Goal: Task Accomplishment & Management: Use online tool/utility

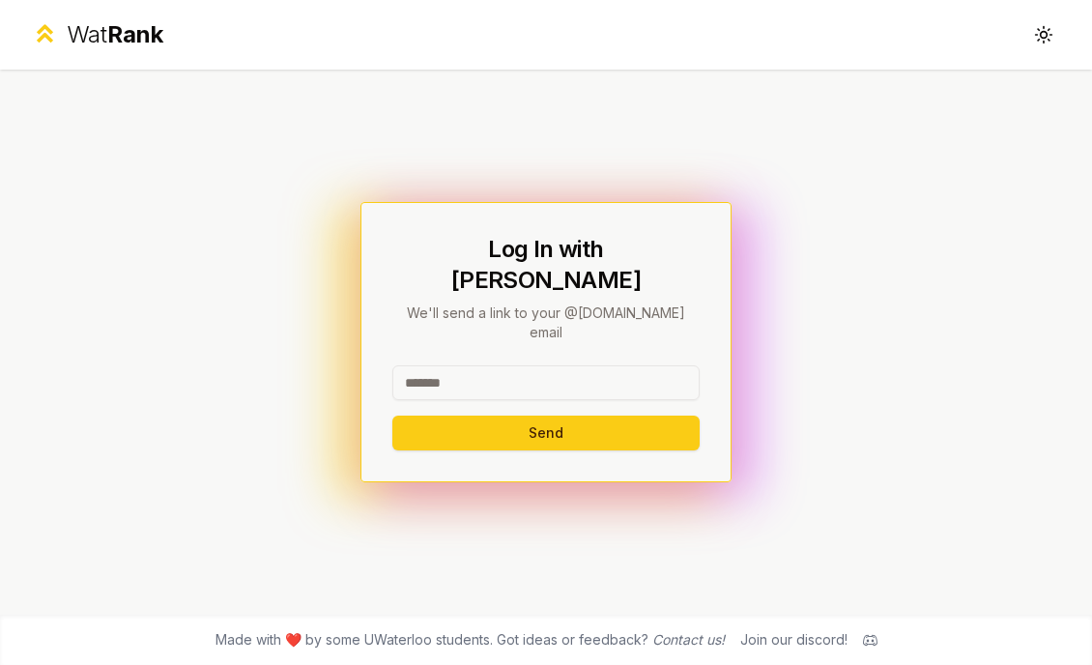
click at [508, 365] on input at bounding box center [546, 382] width 307 height 35
type input "********"
click at [474, 416] on button "Send" at bounding box center [546, 433] width 307 height 35
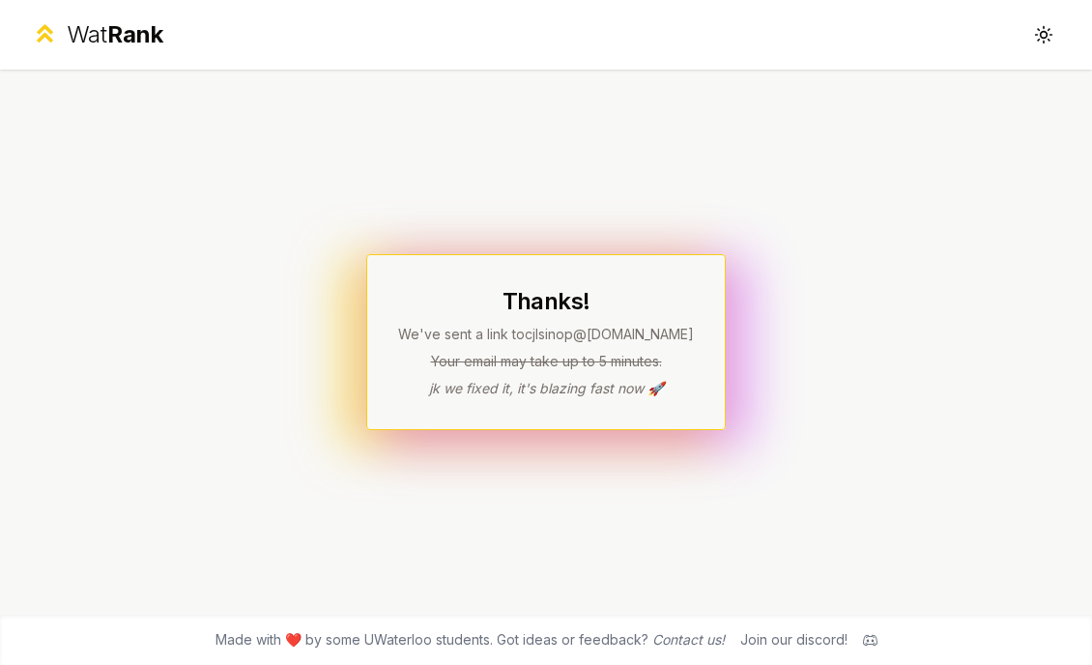
click at [186, 180] on div "Thanks! We've sent a link to cjlsinop @uwaterloo.ca Your email may take up to 5…" at bounding box center [546, 342] width 1092 height 545
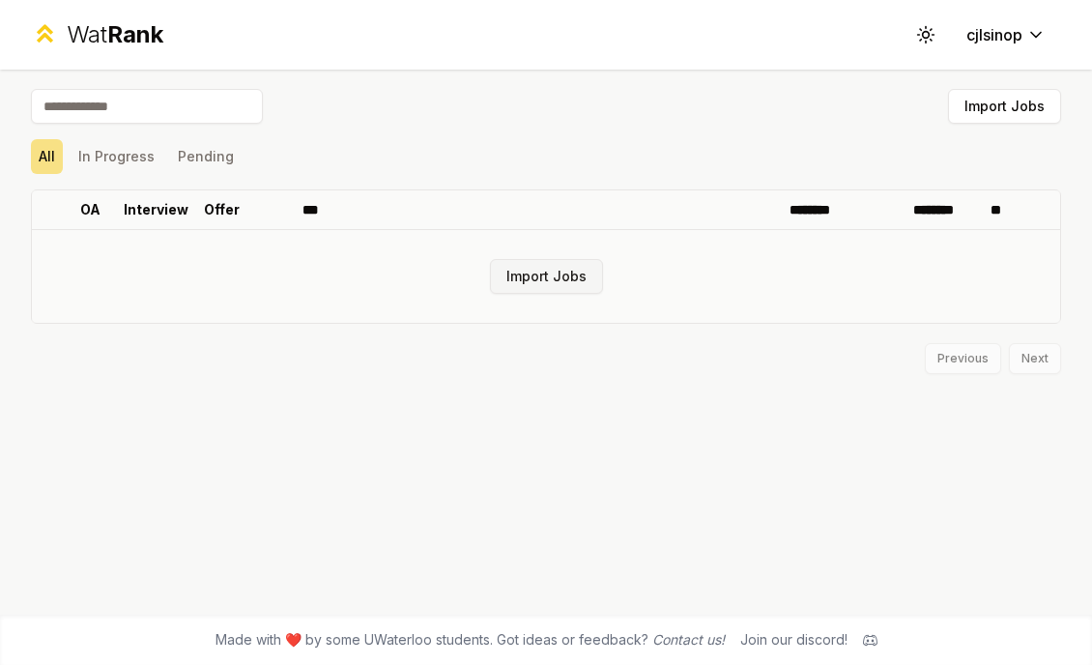
click at [530, 285] on button "Import Jobs" at bounding box center [546, 276] width 113 height 35
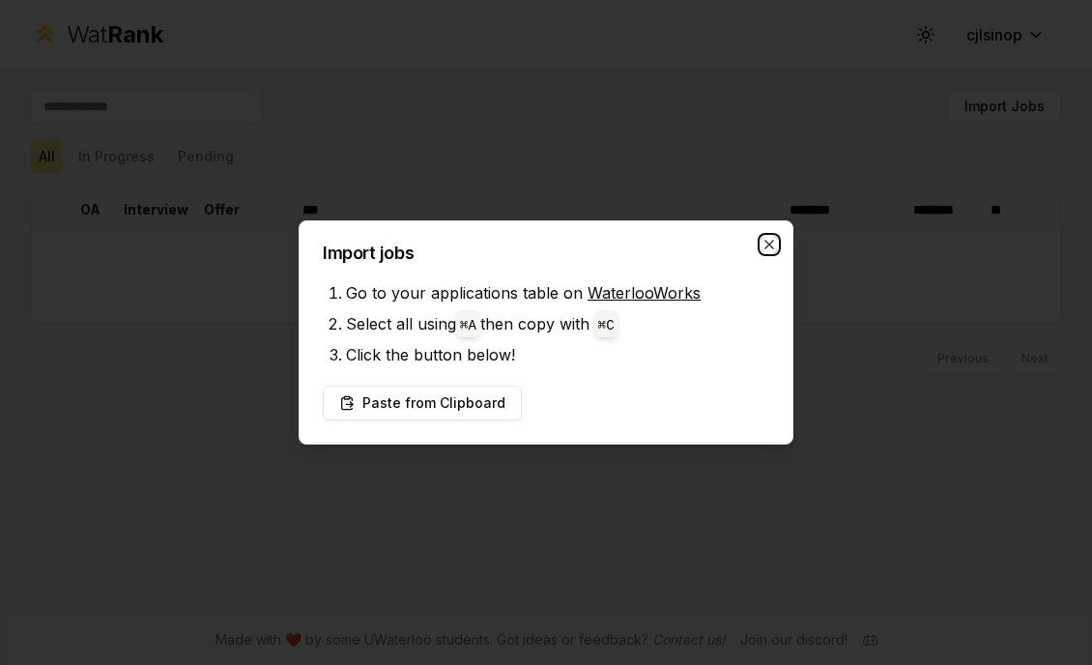
click at [768, 245] on icon "button" at bounding box center [769, 244] width 15 height 15
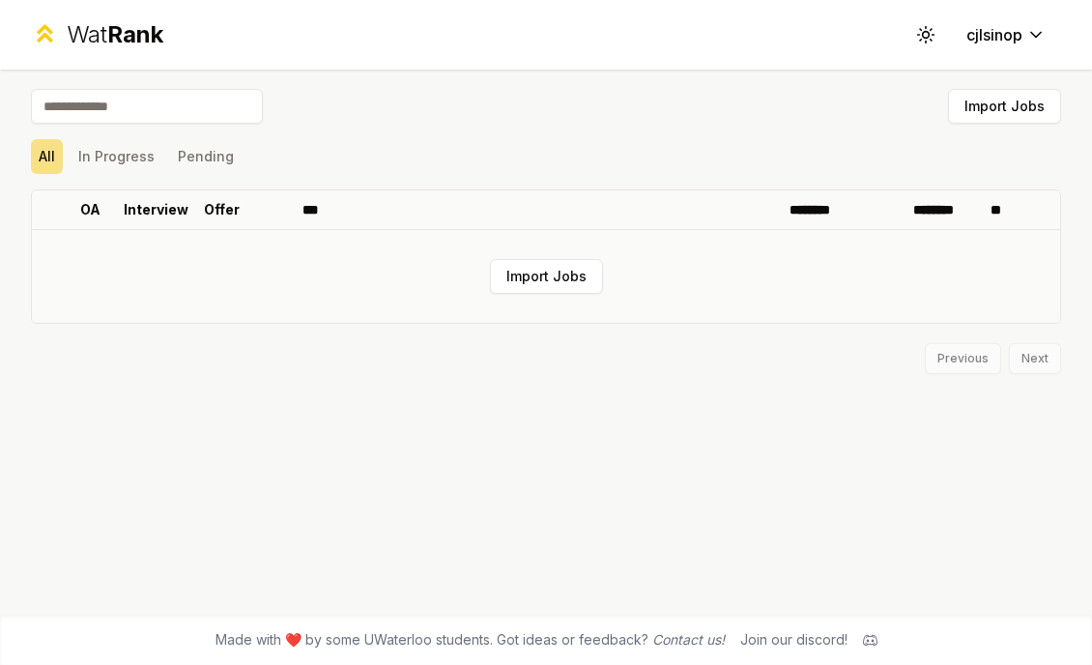
click at [511, 299] on td "Import Jobs" at bounding box center [546, 276] width 1029 height 93
click at [519, 291] on button "Import Jobs" at bounding box center [546, 276] width 113 height 35
click at [530, 261] on button "Import Jobs" at bounding box center [546, 276] width 113 height 35
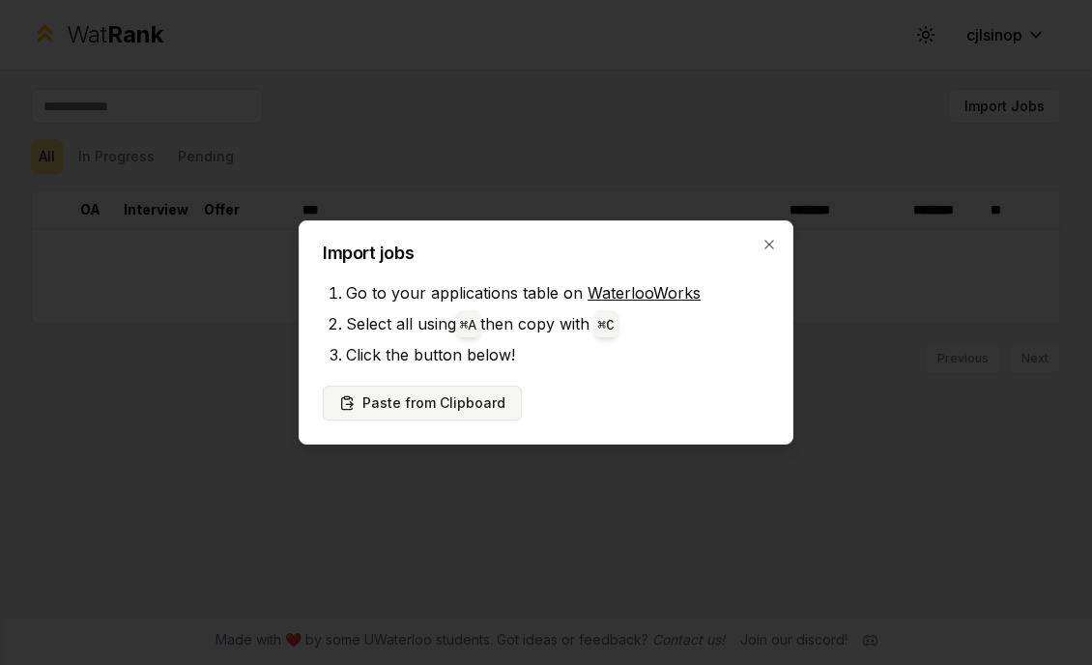
click at [453, 403] on button "Paste from Clipboard" at bounding box center [422, 403] width 199 height 35
click at [433, 409] on button "Paste from Clipboard" at bounding box center [422, 403] width 199 height 35
click at [422, 402] on button "Paste from Clipboard" at bounding box center [422, 403] width 199 height 35
click at [762, 240] on icon "button" at bounding box center [769, 244] width 15 height 15
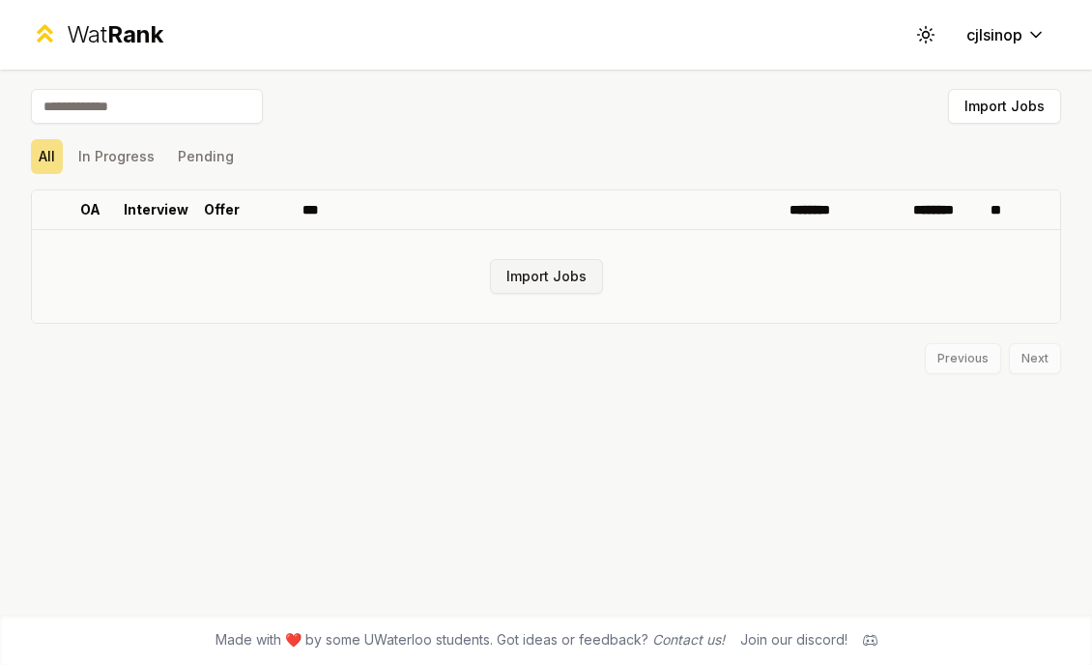
click at [528, 277] on button "Import Jobs" at bounding box center [546, 276] width 113 height 35
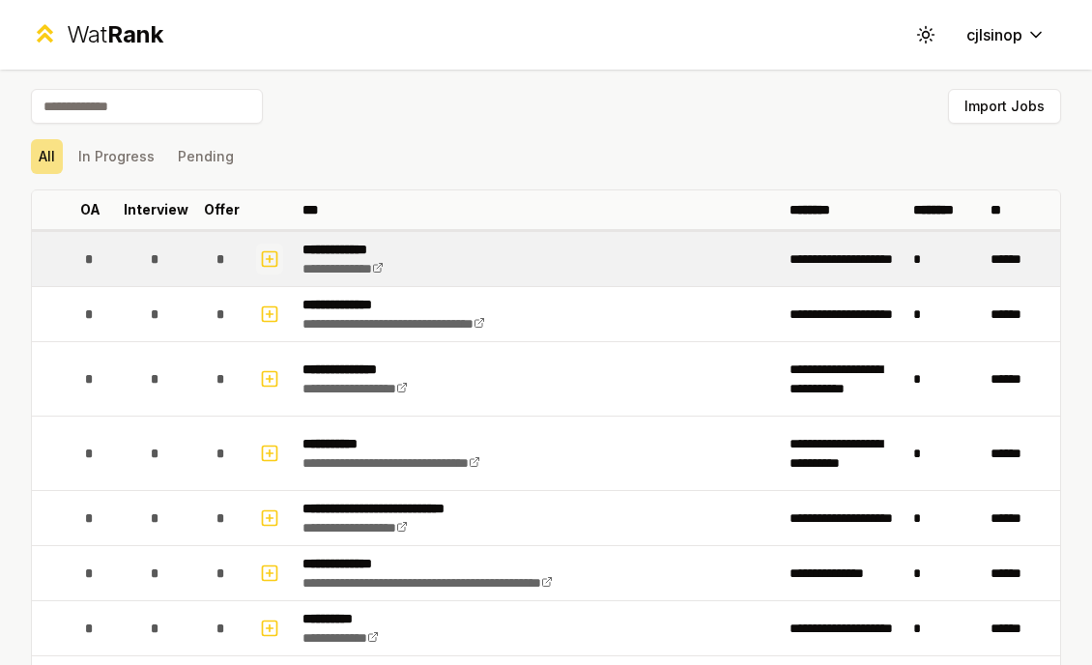
click at [266, 255] on icon "button" at bounding box center [269, 258] width 19 height 23
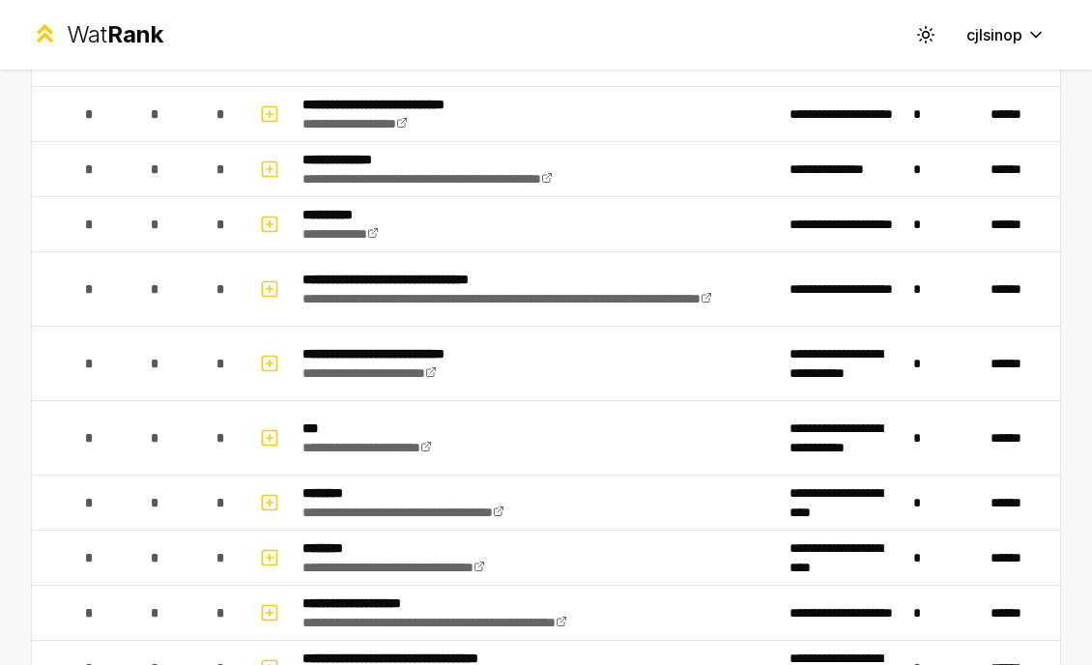
scroll to position [1725, 0]
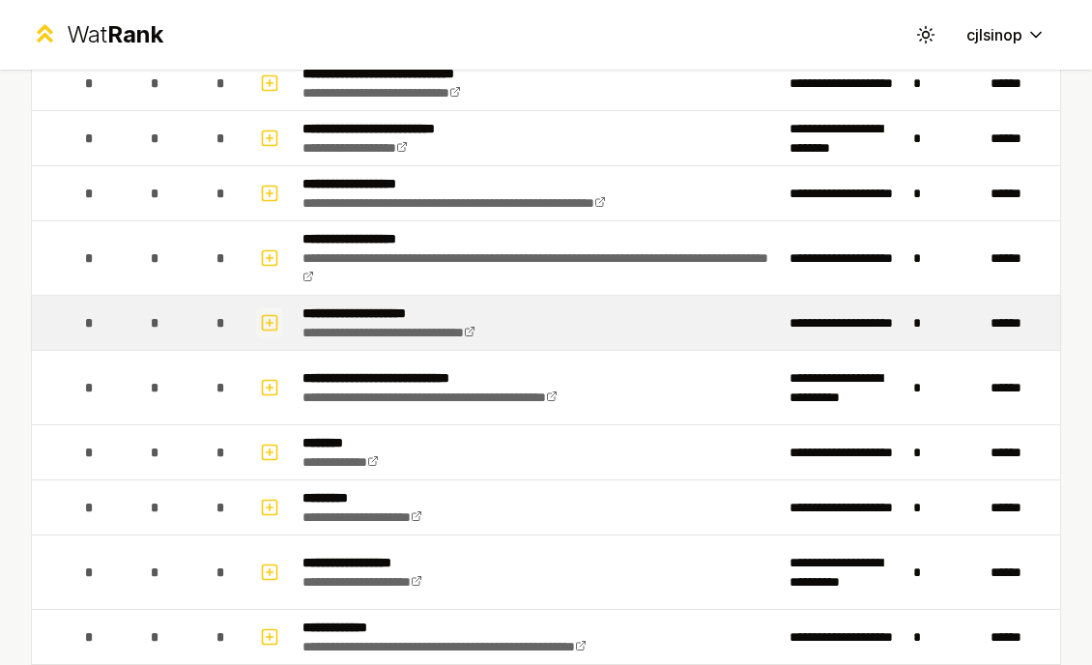
click at [268, 323] on icon "button" at bounding box center [269, 322] width 19 height 23
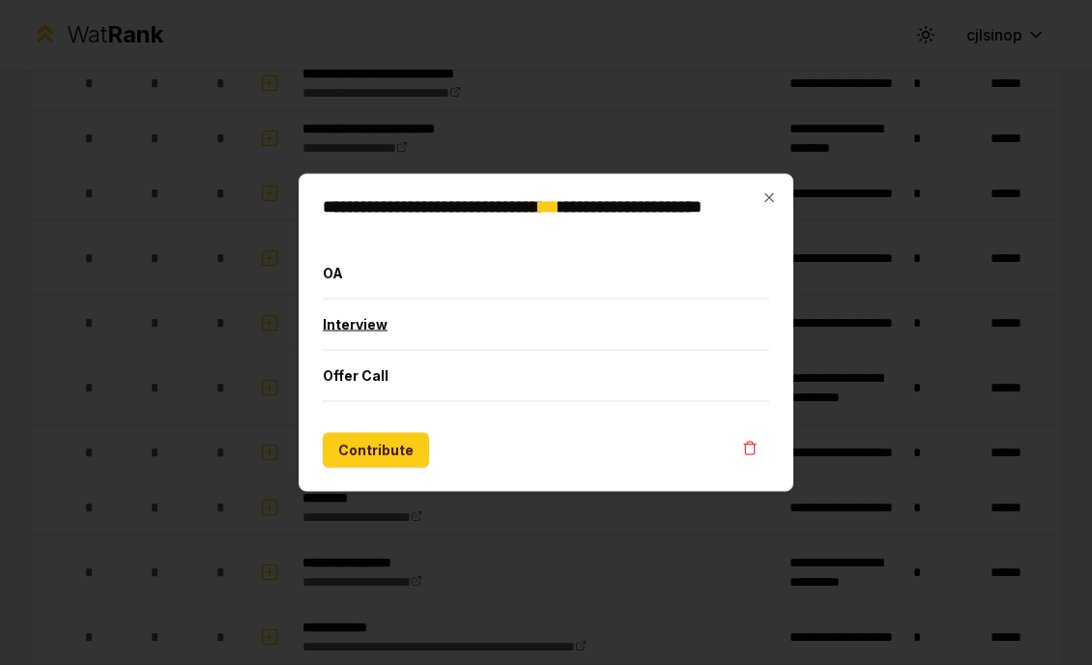
click at [364, 329] on button "Interview" at bounding box center [546, 325] width 447 height 50
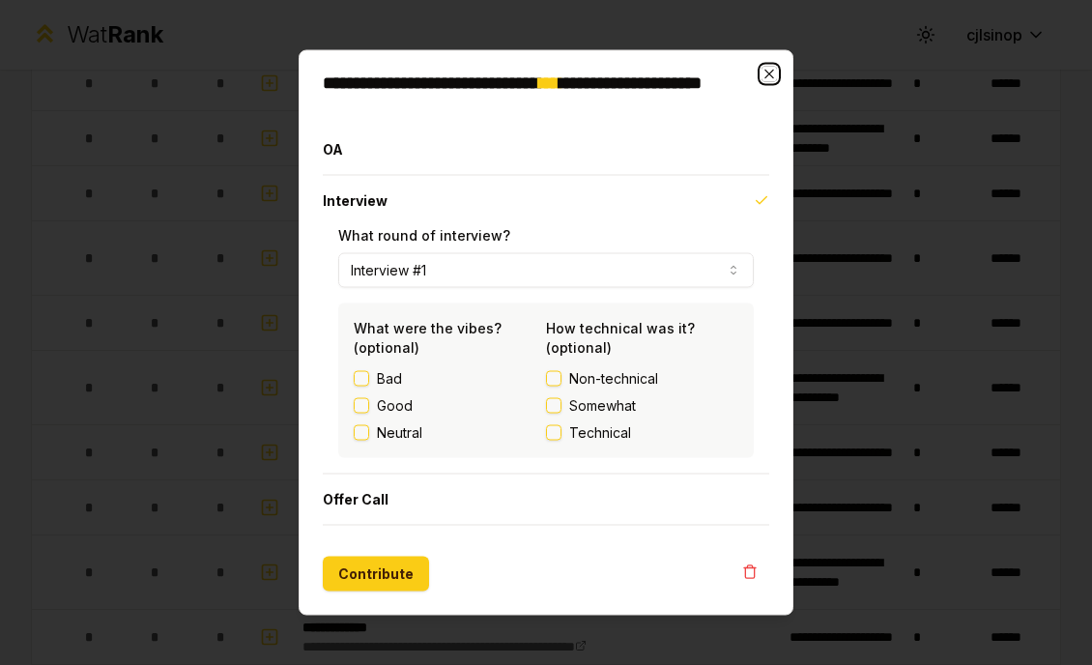
click at [772, 72] on icon "button" at bounding box center [769, 74] width 9 height 9
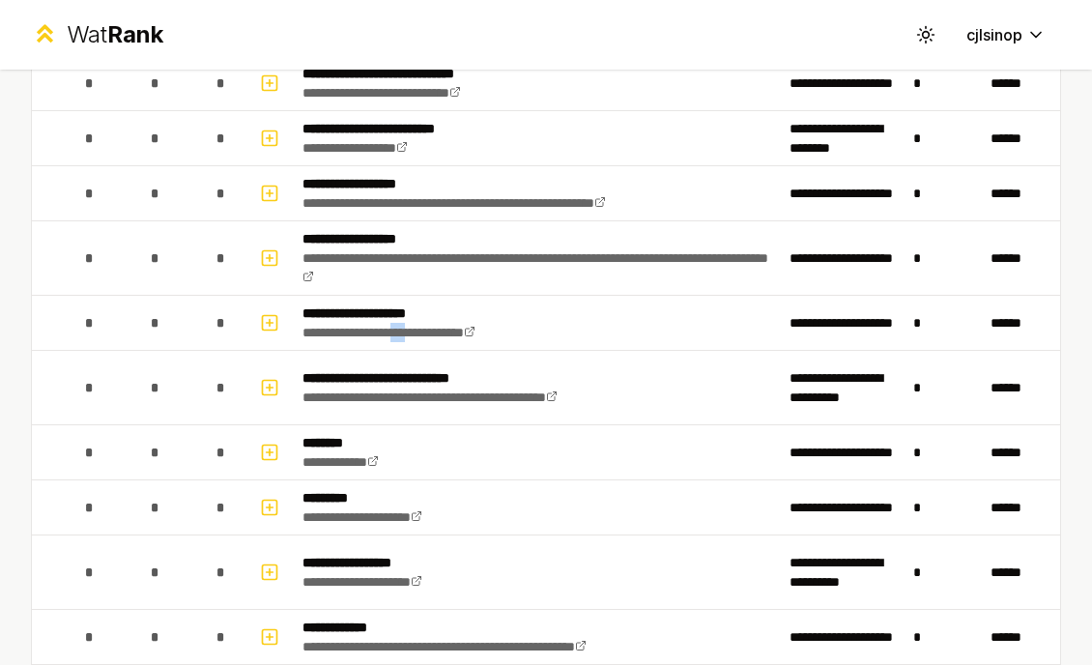
scroll to position [89, 0]
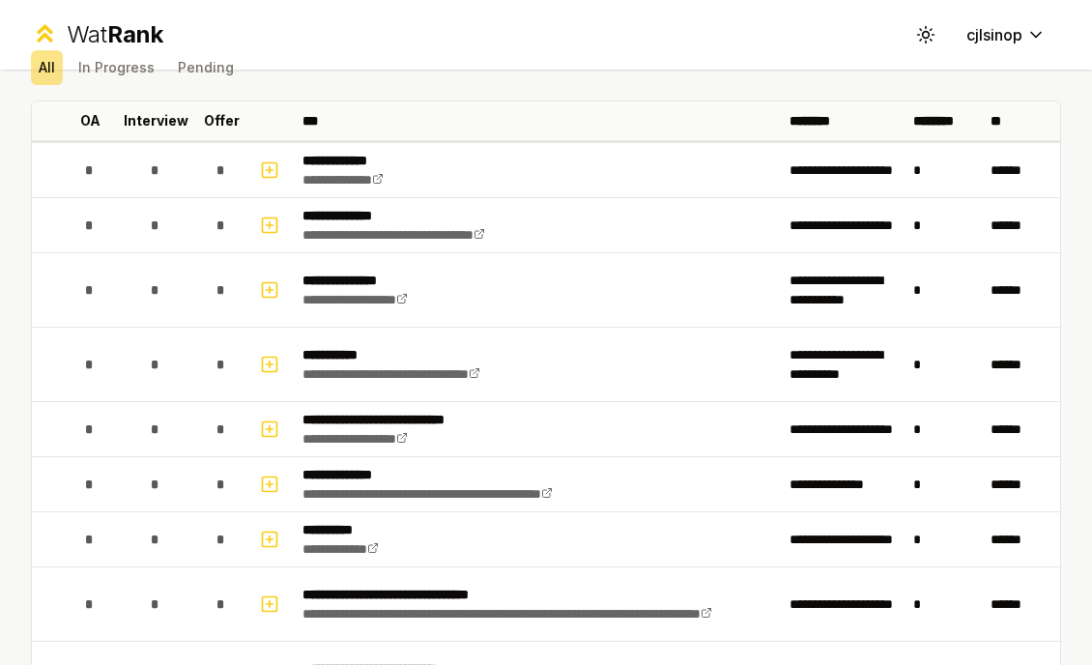
click at [226, 41] on div "Wat Rank Toggle theme cjlsinop" at bounding box center [546, 35] width 1092 height 70
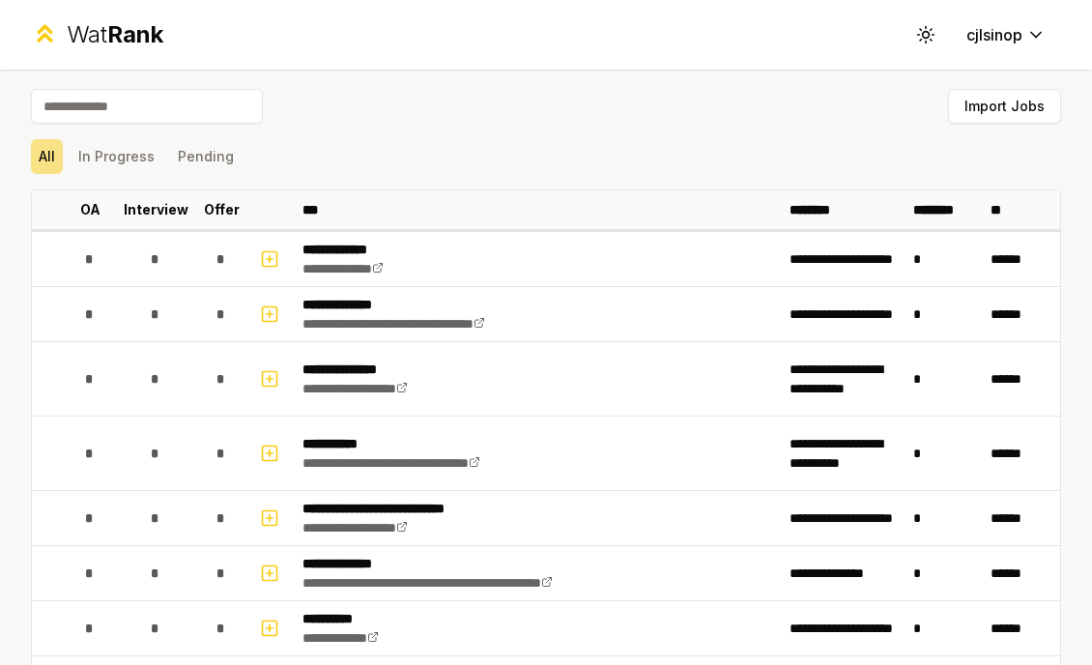
click at [268, 97] on div "Import Jobs" at bounding box center [546, 110] width 1031 height 43
click at [271, 95] on div "Import Jobs" at bounding box center [546, 110] width 1031 height 43
click at [428, 122] on div "Import Jobs" at bounding box center [546, 110] width 1031 height 43
click at [424, 102] on div "Import Jobs" at bounding box center [546, 110] width 1031 height 43
click at [363, 59] on div "Wat Rank Toggle theme cjlsinop" at bounding box center [546, 35] width 1092 height 70
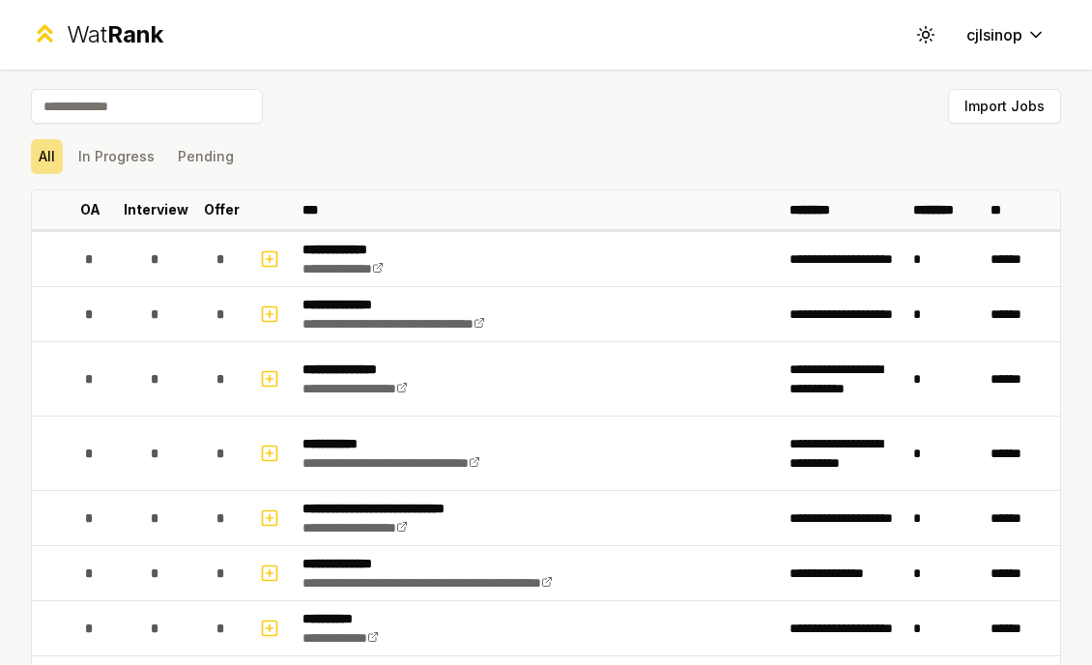
click at [455, 123] on div "Import Jobs" at bounding box center [546, 110] width 1031 height 43
